Goal: Navigation & Orientation: Find specific page/section

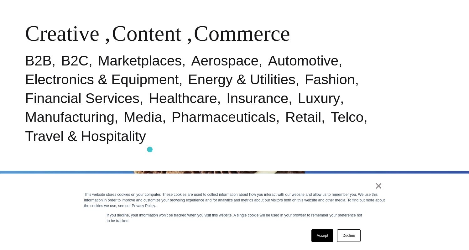
scroll to position [330, 0]
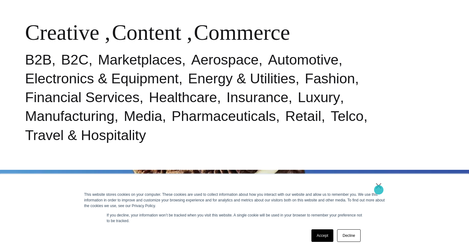
click at [379, 189] on link "×" at bounding box center [379, 186] width 8 height 6
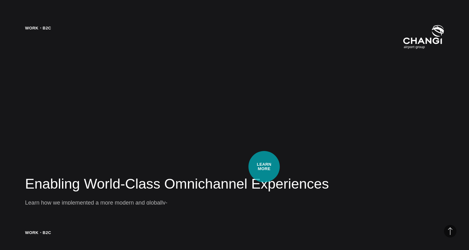
scroll to position [955, 0]
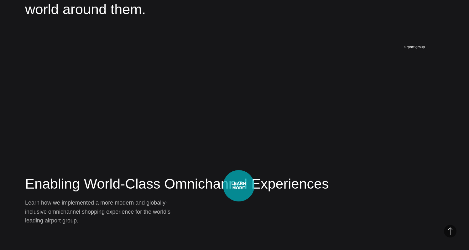
click at [239, 186] on h2 "Enabling World-Class Omnichannel Experiences" at bounding box center [234, 184] width 419 height 19
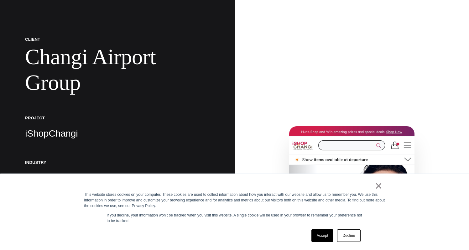
scroll to position [81, 0]
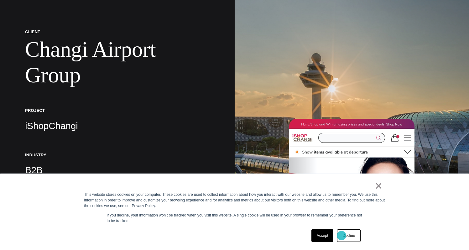
click at [345, 237] on link "Decline" at bounding box center [348, 235] width 23 height 13
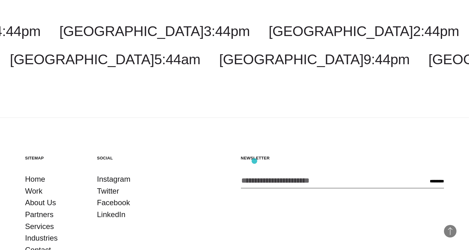
scroll to position [6301, 0]
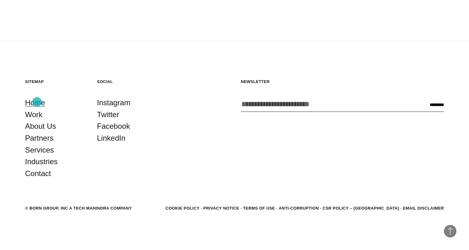
click at [37, 102] on link "Home" at bounding box center [35, 103] width 20 height 12
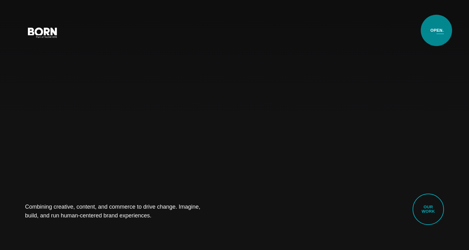
click at [441, 28] on button "Primary Menu" at bounding box center [440, 32] width 15 height 13
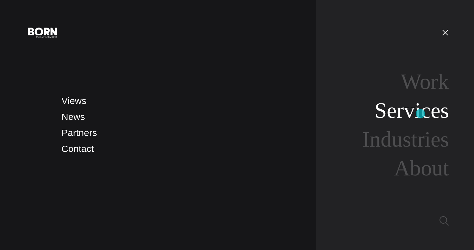
click at [420, 114] on link "Services" at bounding box center [412, 110] width 74 height 24
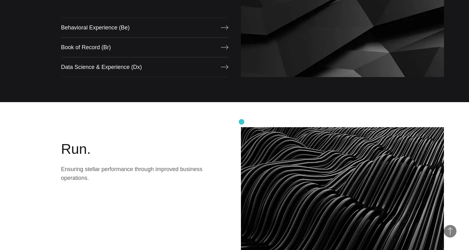
scroll to position [773, 0]
